Goal: Information Seeking & Learning: Learn about a topic

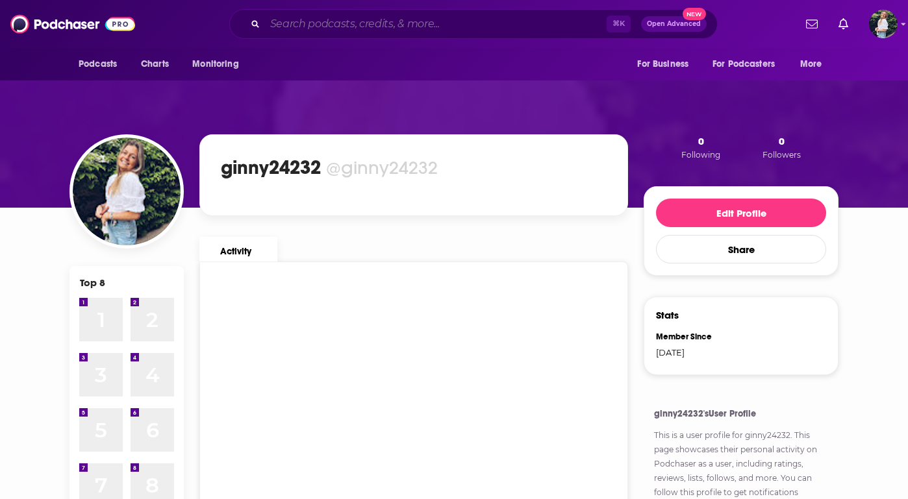
click at [290, 20] on input "Search podcasts, credits, & more..." at bounding box center [436, 24] width 342 height 21
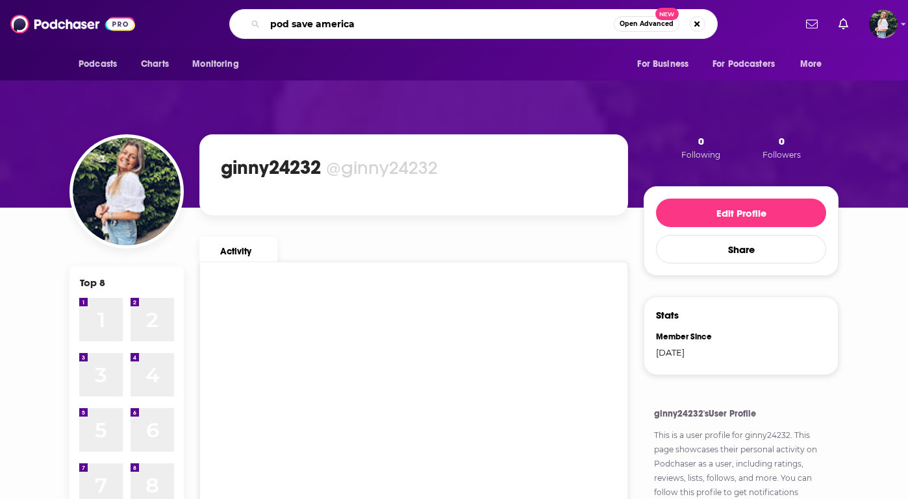
type input "pod save america"
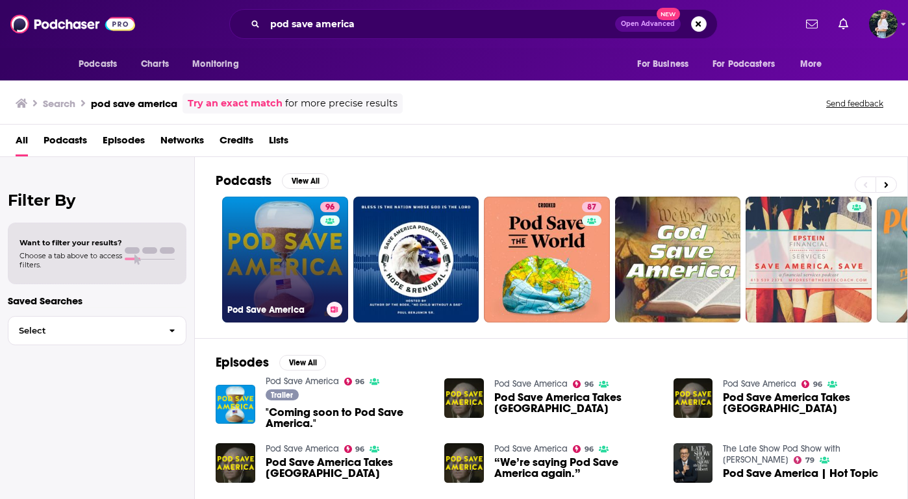
click at [266, 269] on link "96 Pod Save America" at bounding box center [285, 260] width 126 height 126
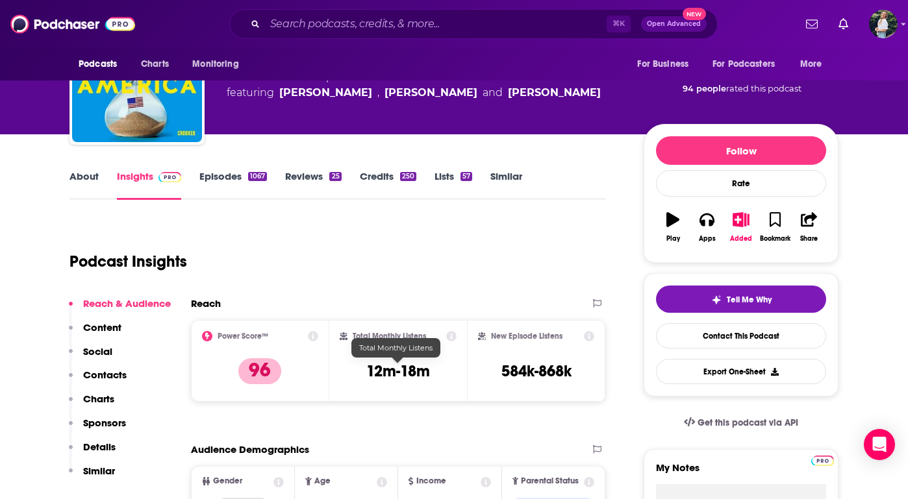
scroll to position [76, 0]
